Goal: Task Accomplishment & Management: Manage account settings

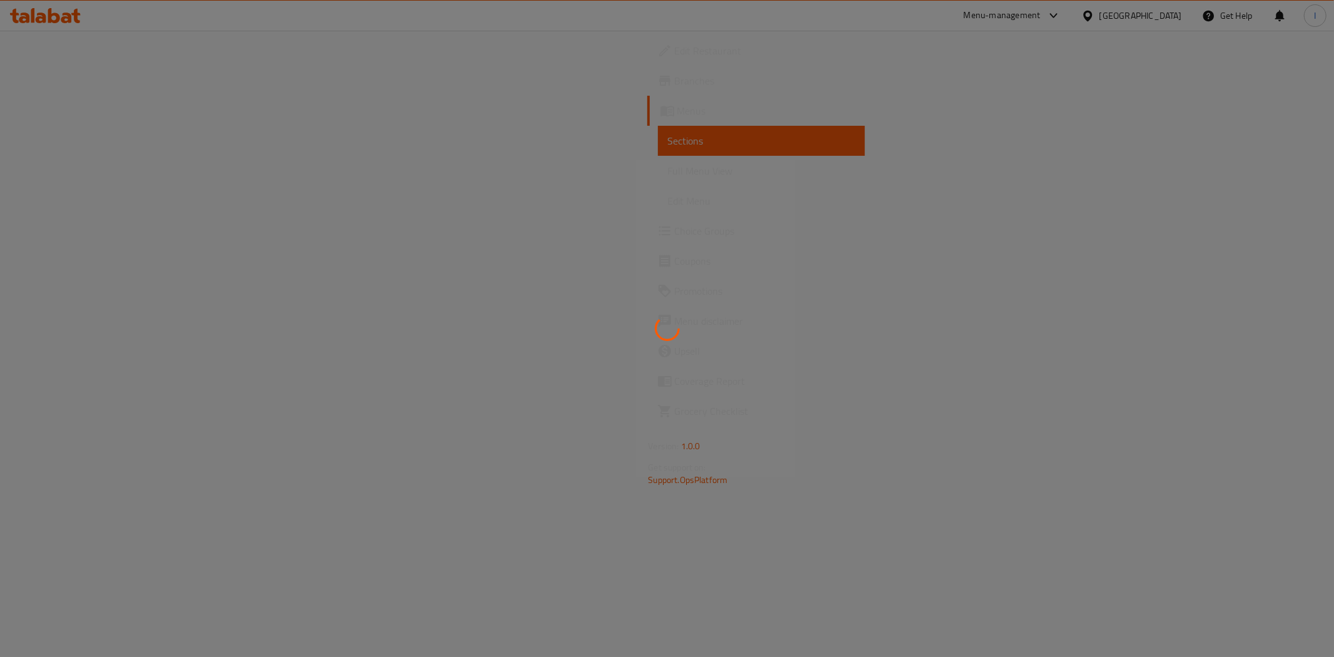
click at [35, 13] on div at bounding box center [667, 328] width 1334 height 657
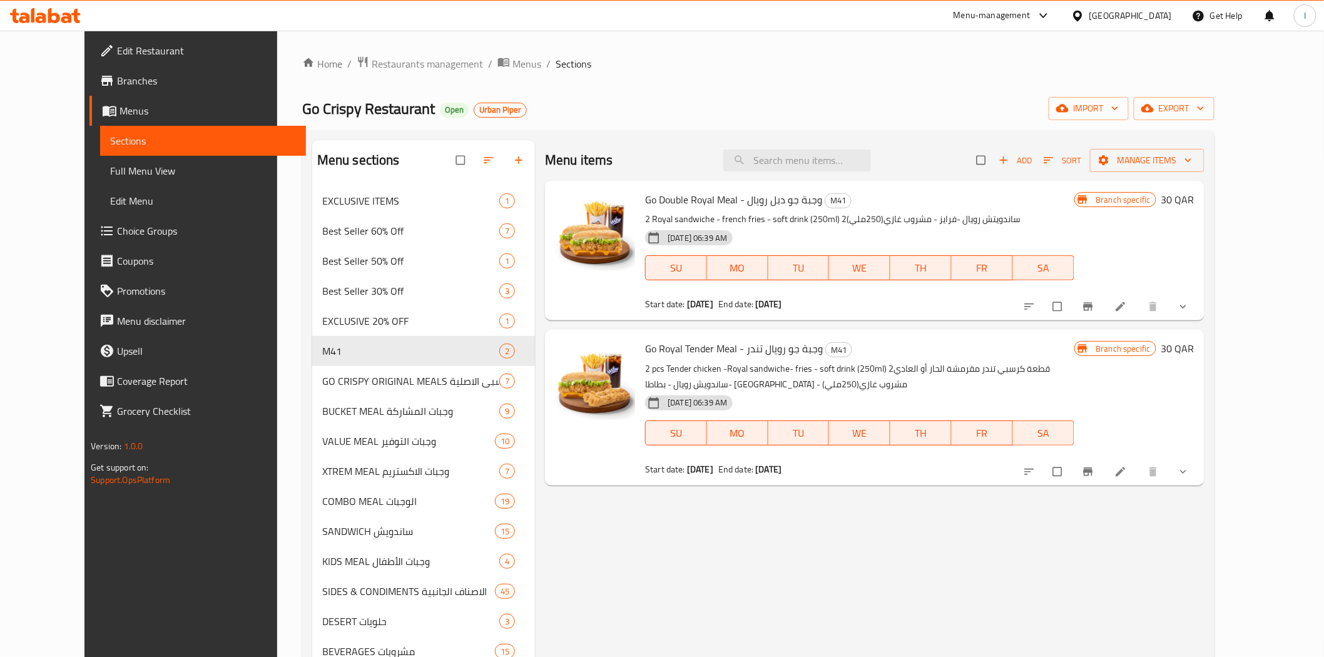
click at [589, 527] on div "Menu items Add Sort Manage items Go Double Royal Meal - وجبة جو دبل رويال M41 2…" at bounding box center [869, 468] width 669 height 657
click at [53, 14] on icon at bounding box center [54, 15] width 12 height 15
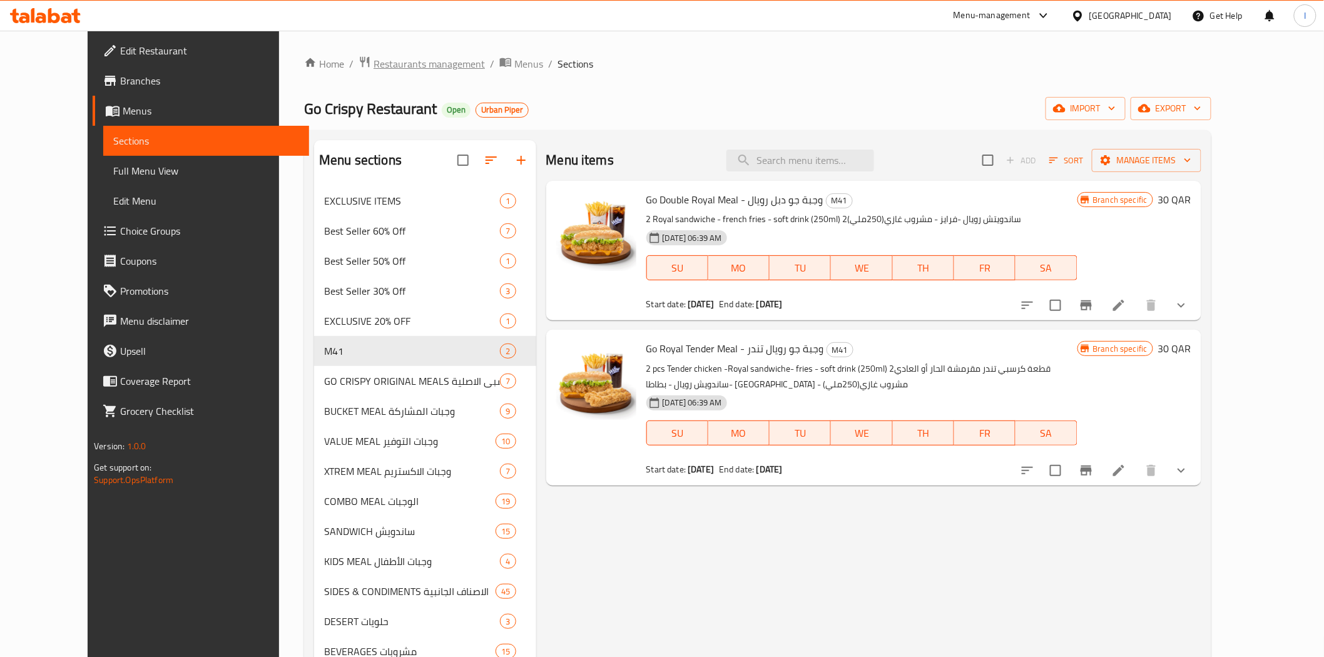
click at [373, 68] on span "Restaurants management" at bounding box center [428, 63] width 111 height 15
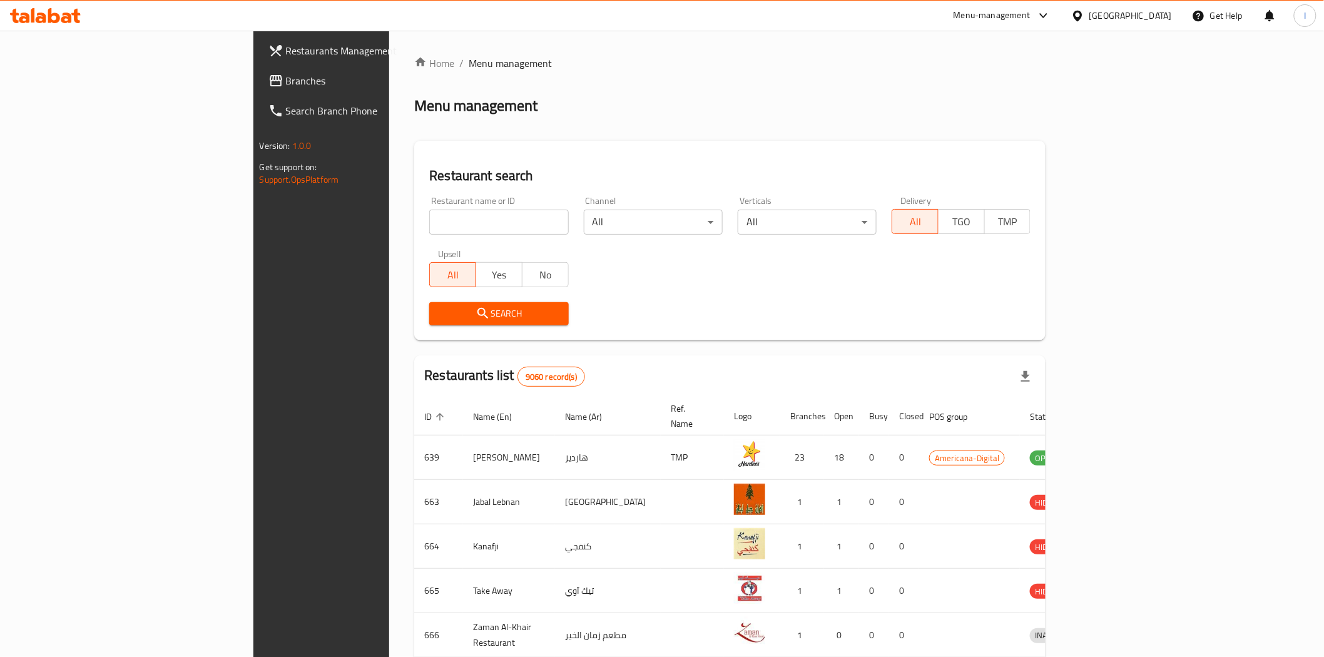
click at [429, 222] on input "search" at bounding box center [498, 222] width 139 height 25
paste input "603386"
type input "603386"
click at [484, 319] on span "Search" at bounding box center [498, 314] width 119 height 16
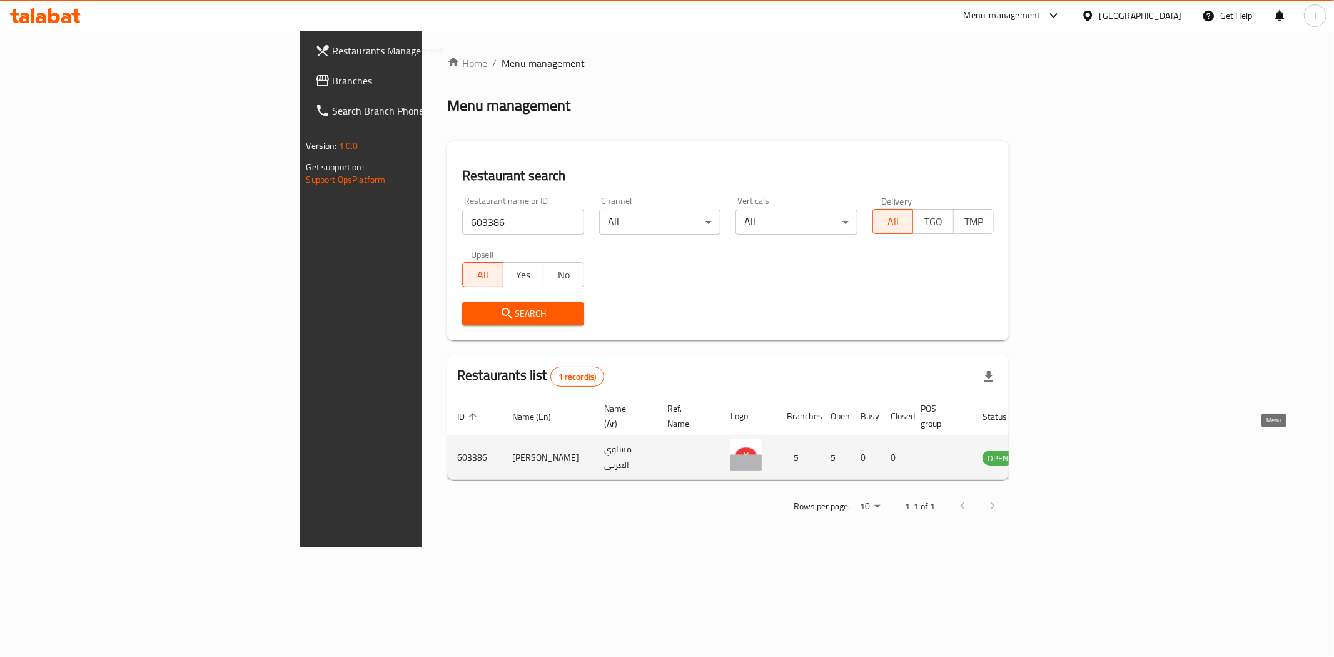
click at [1063, 453] on icon "enhanced table" at bounding box center [1056, 458] width 14 height 11
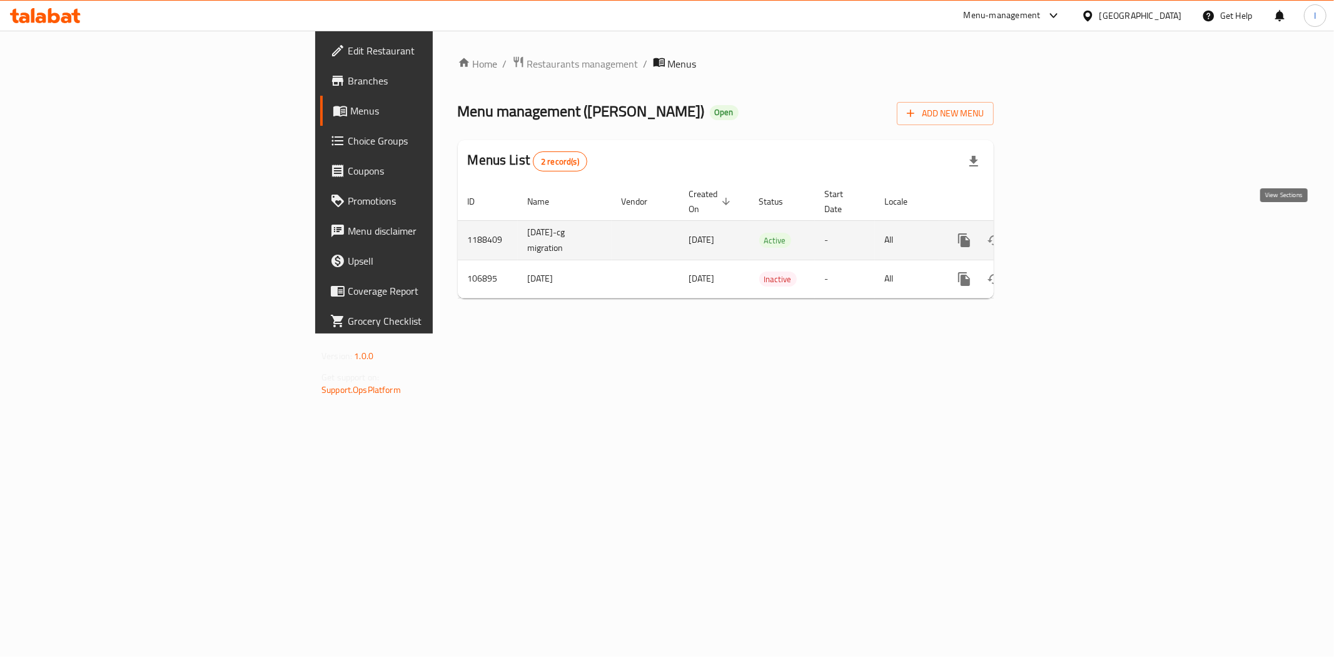
click at [1062, 233] on icon "enhanced table" at bounding box center [1054, 240] width 15 height 15
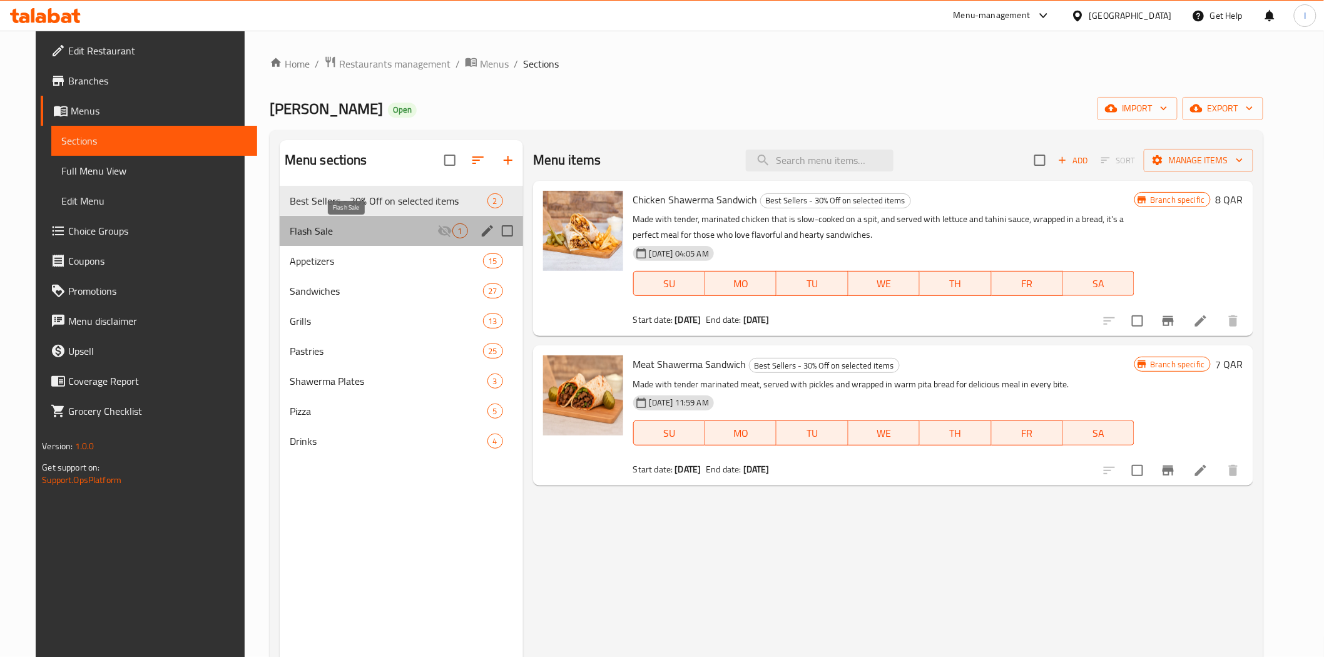
click at [358, 226] on span "Flash Sale" at bounding box center [364, 230] width 148 height 15
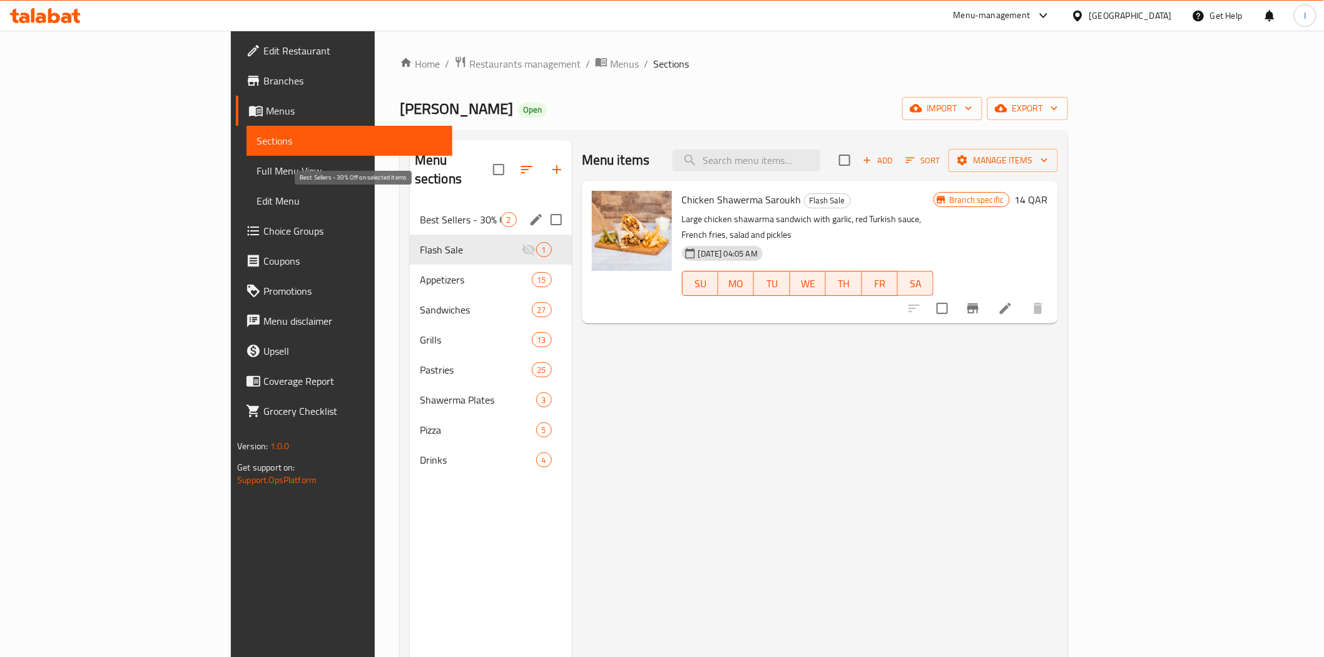
click at [420, 212] on span "Best Sellers - 30% Off on selected items" at bounding box center [460, 219] width 81 height 15
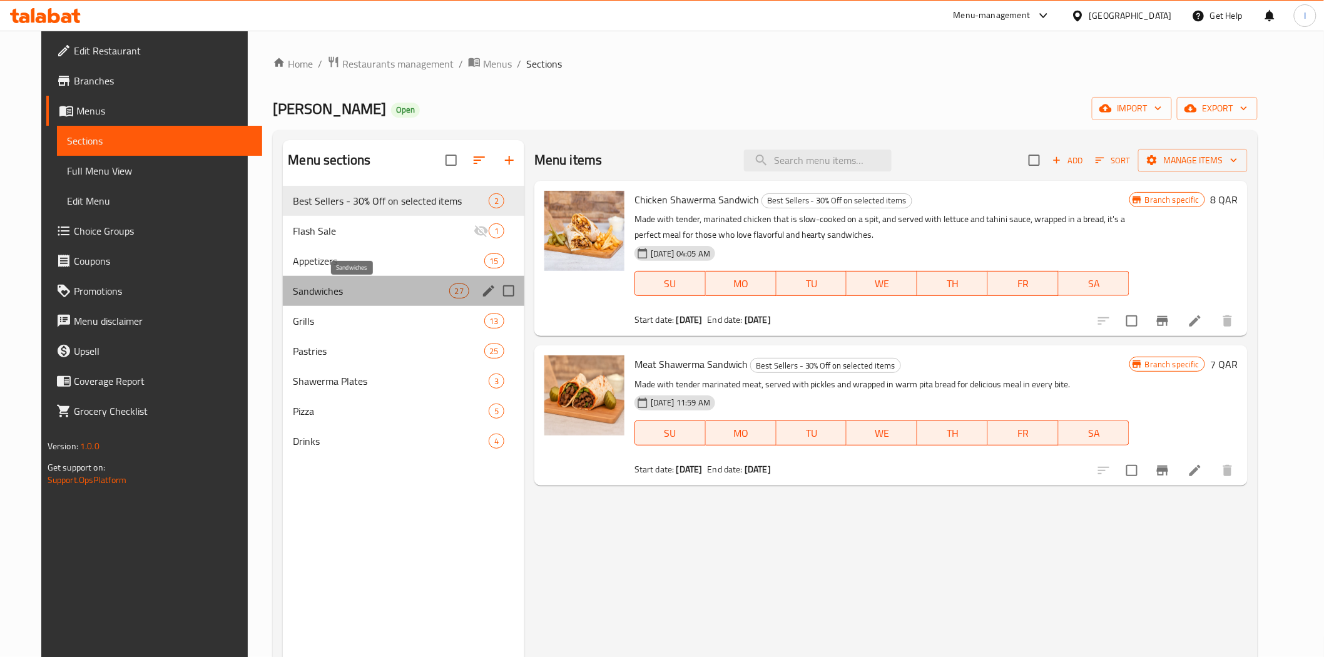
click at [336, 292] on span "Sandwiches" at bounding box center [371, 290] width 156 height 15
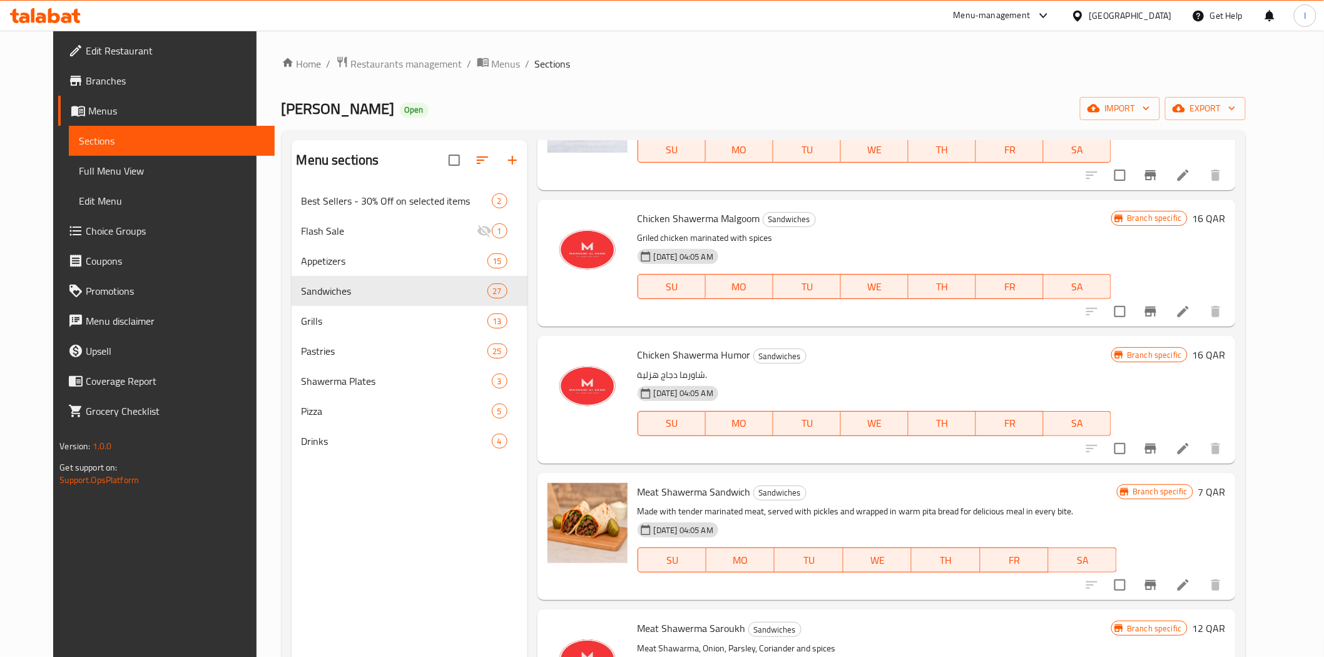
scroll to position [278, 0]
